Goal: Task Accomplishment & Management: Use online tool/utility

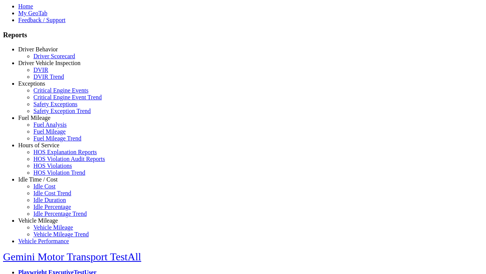
click at [44, 148] on link "Hours of Service" at bounding box center [38, 145] width 41 height 6
click at [49, 155] on link "HOS Explanation Reports" at bounding box center [64, 152] width 63 height 6
type input "**********"
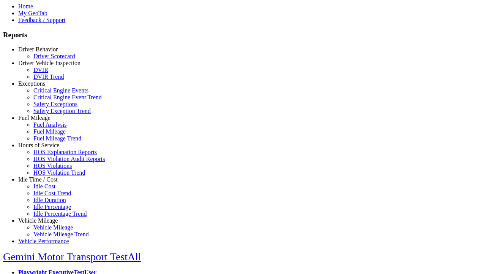
type input "*********"
